Goal: Transaction & Acquisition: Purchase product/service

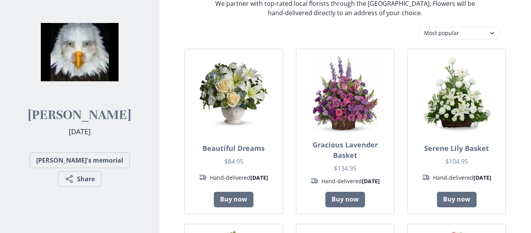
scroll to position [86, 0]
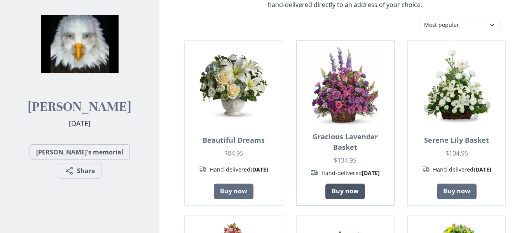
click at [338, 190] on link "Buy now" at bounding box center [345, 191] width 40 height 16
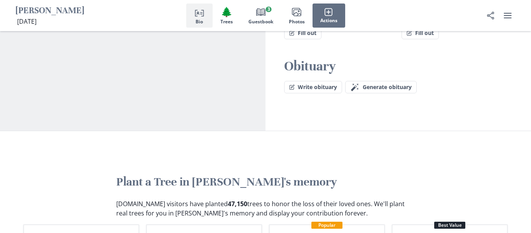
scroll to position [241, 0]
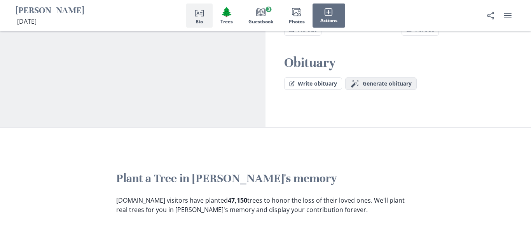
click at [399, 80] on span "Generate obituary" at bounding box center [386, 83] width 49 height 7
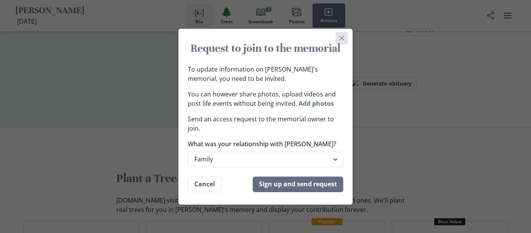
click at [343, 39] on icon "Close" at bounding box center [341, 37] width 5 height 5
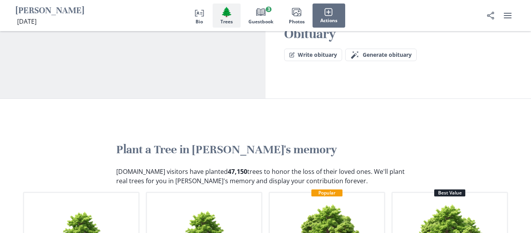
scroll to position [0, 0]
